Goal: Find specific page/section: Find specific page/section

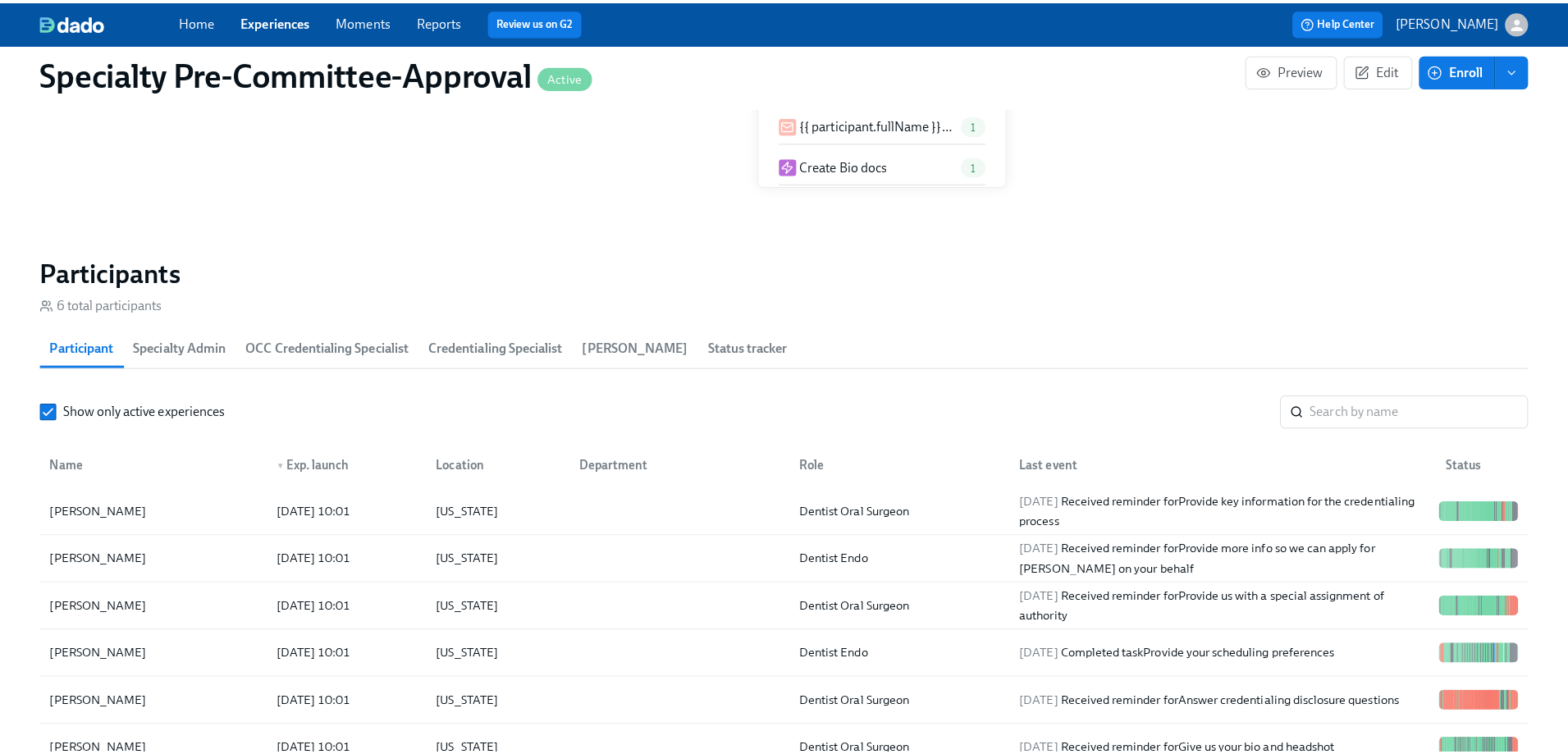
scroll to position [2543, 0]
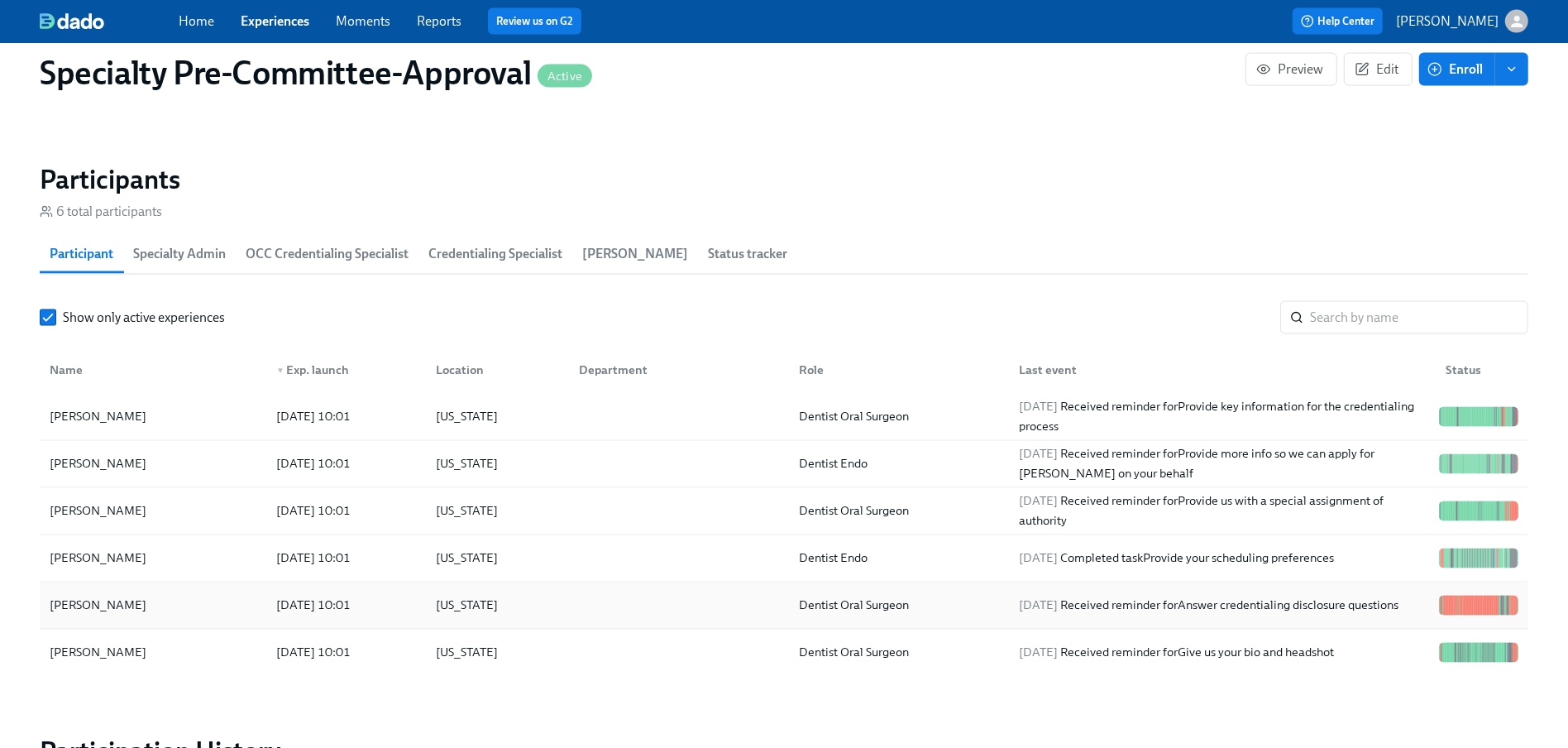
click at [102, 604] on div "[PERSON_NAME]" at bounding box center [153, 606] width 220 height 33
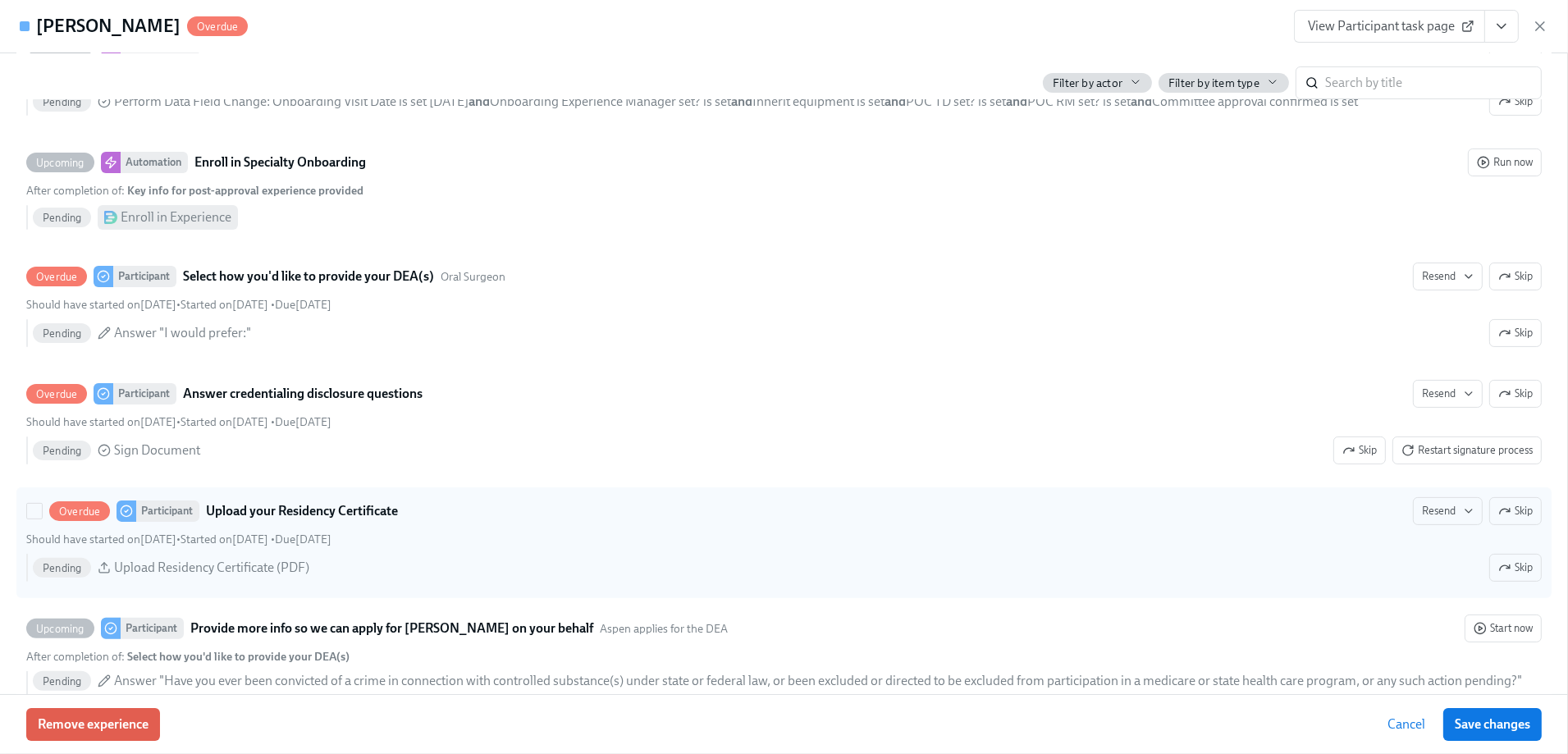
scroll to position [8697, 0]
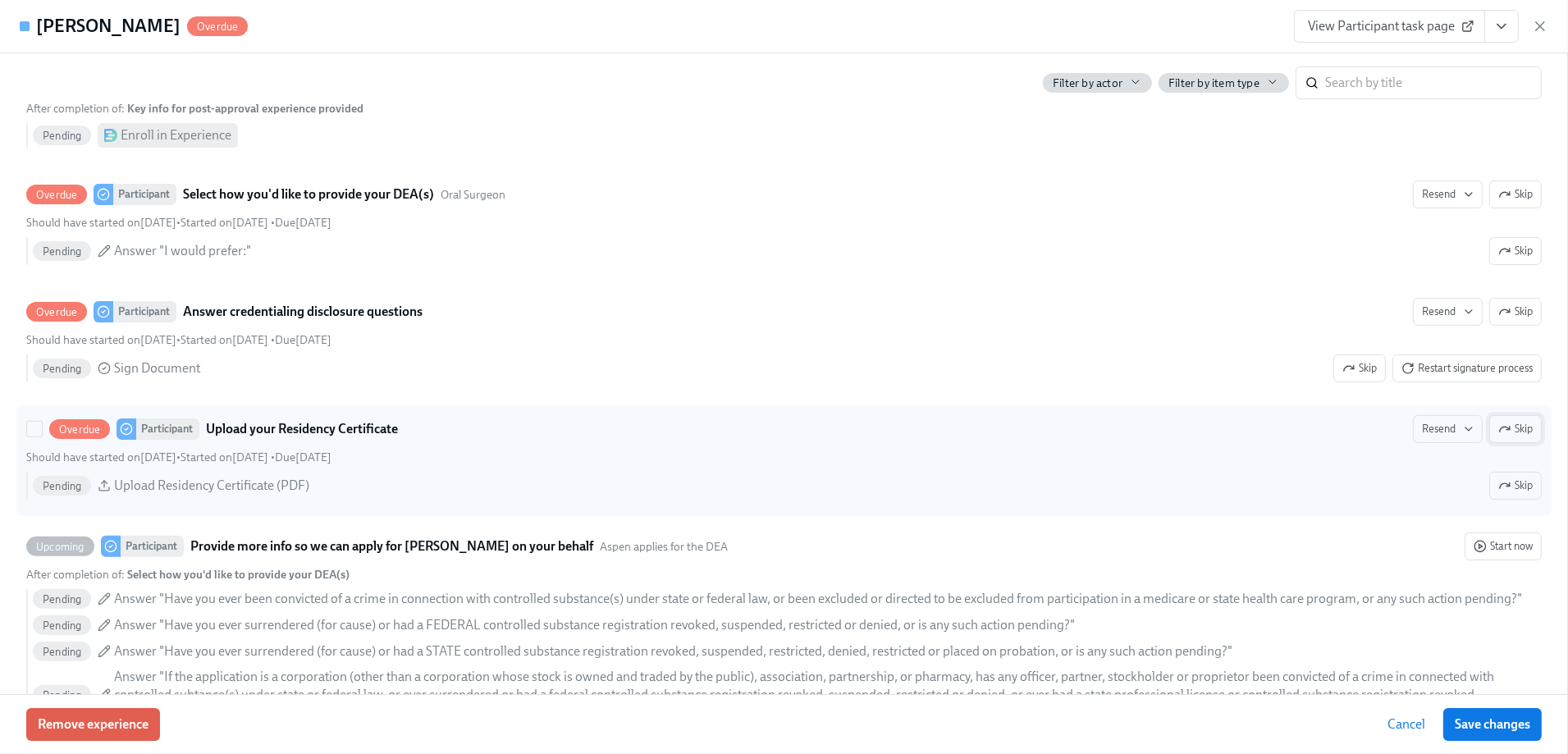
click at [1501, 426] on icon "button" at bounding box center [1505, 429] width 10 height 5
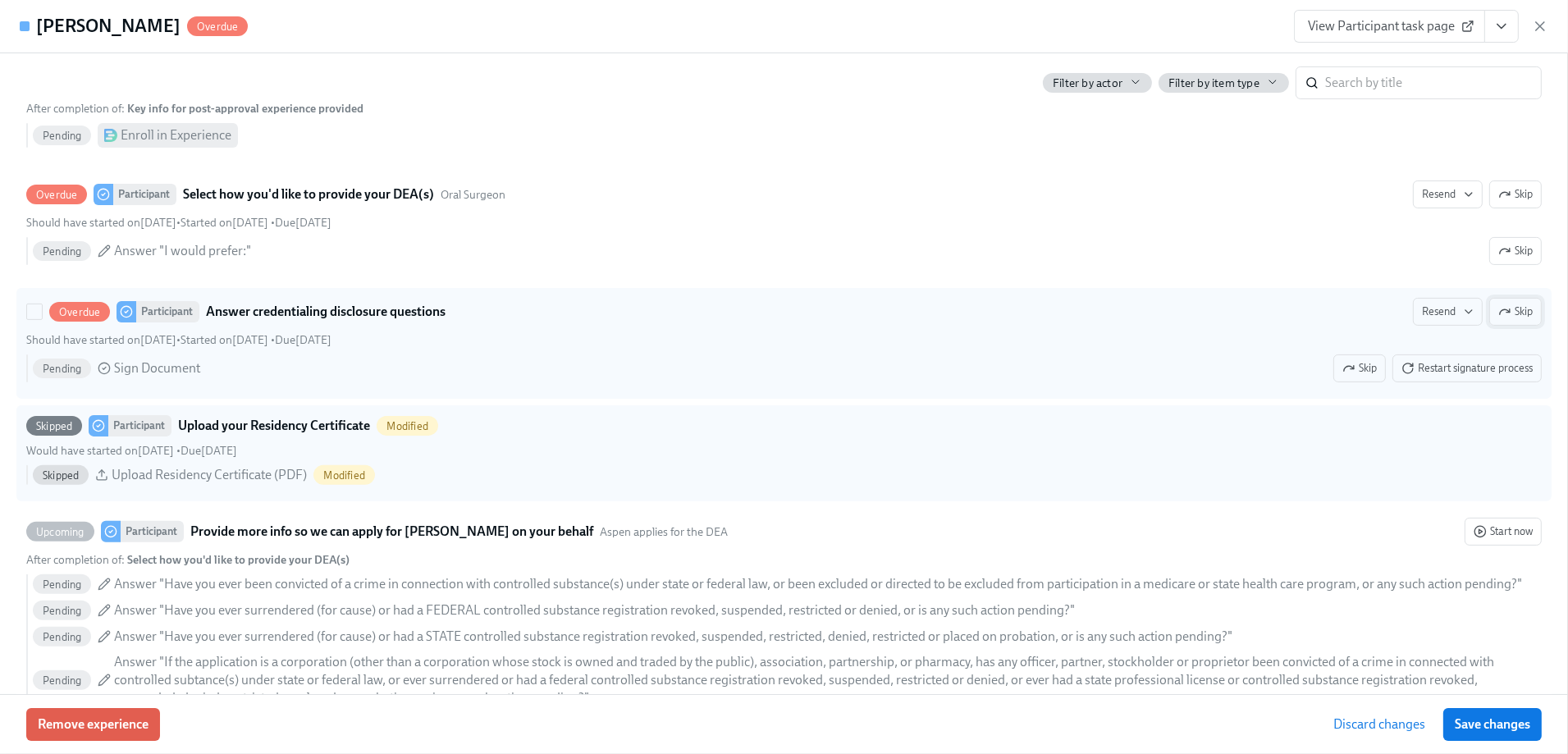
click at [1501, 303] on span "Skip" at bounding box center [1516, 311] width 34 height 17
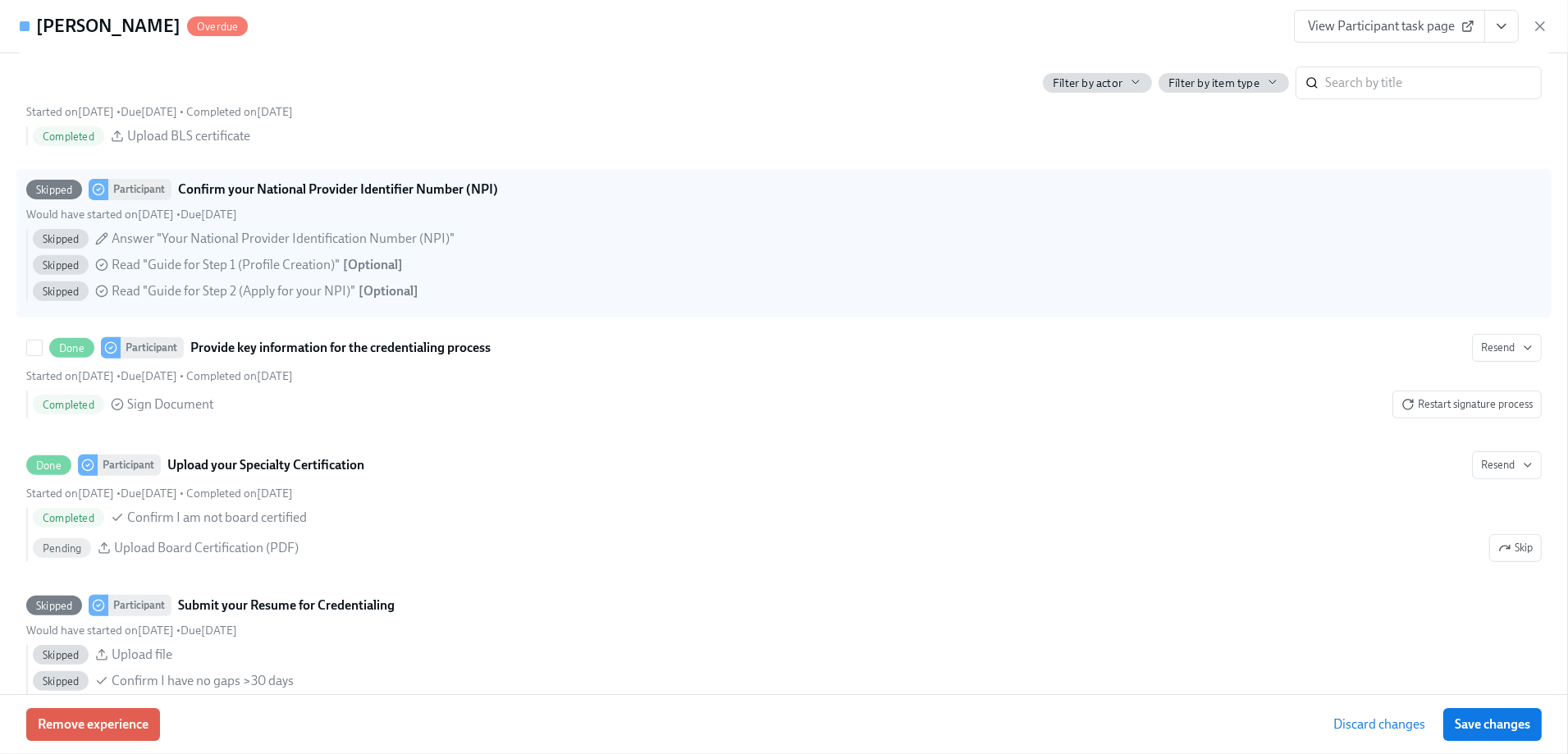
scroll to position [820, 0]
